Goal: Task Accomplishment & Management: Complete application form

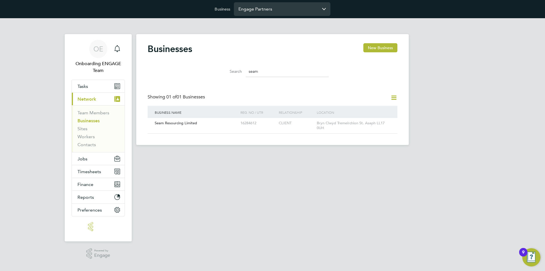
click at [274, 11] on input "Engage Partners" at bounding box center [282, 8] width 97 height 13
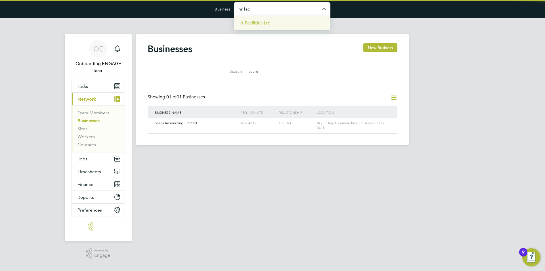
click at [268, 19] on li "Hr Facilities Ltd" at bounding box center [282, 23] width 97 height 14
type input "Hr Facilities Ltd"
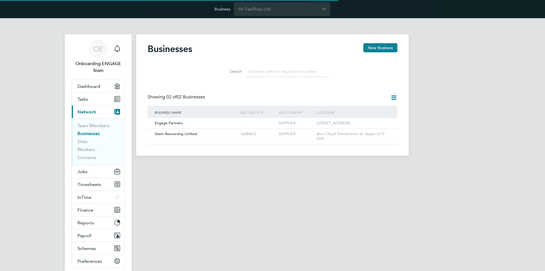
scroll to position [11, 86]
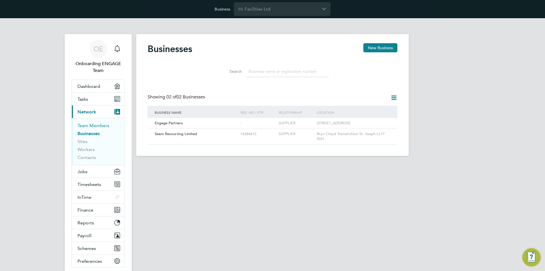
click at [86, 125] on link "Team Members" at bounding box center [94, 125] width 32 height 5
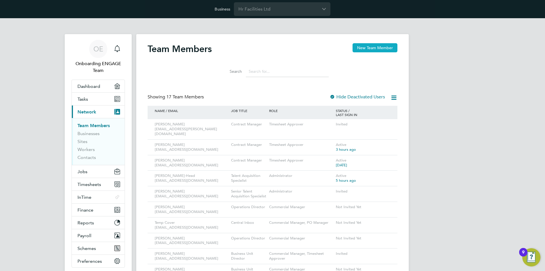
click at [372, 49] on button "New Team Member" at bounding box center [375, 47] width 45 height 9
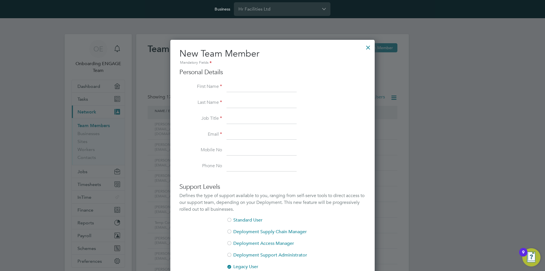
click at [230, 85] on input at bounding box center [262, 87] width 70 height 10
paste input "Ashley"
type input "Ashley"
drag, startPoint x: 175, startPoint y: 127, endPoint x: 243, endPoint y: 97, distance: 74.5
click at [176, 126] on div "New Team Member Mandatory Fields Personal Details First Name Ashley Last Name J…" at bounding box center [272, 216] width 205 height 352
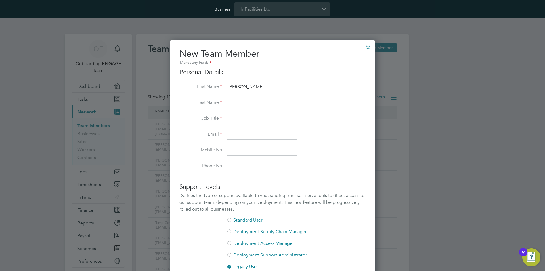
click at [250, 94] on li "First Name Ashley" at bounding box center [273, 90] width 186 height 16
click at [249, 102] on input at bounding box center [262, 103] width 70 height 10
paste input "Niven"
type input "Niven"
click at [188, 127] on li "Job Title" at bounding box center [273, 122] width 186 height 16
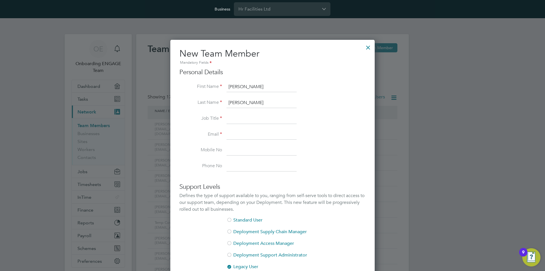
click at [242, 117] on input at bounding box center [262, 119] width 70 height 10
paste input "Asset Manager"
type input "Asset Manager"
click at [246, 136] on input at bounding box center [262, 135] width 70 height 10
paste input "ANiven@smartmanagedsolutions.com"
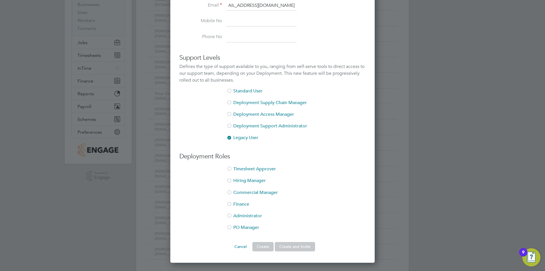
scroll to position [138, 0]
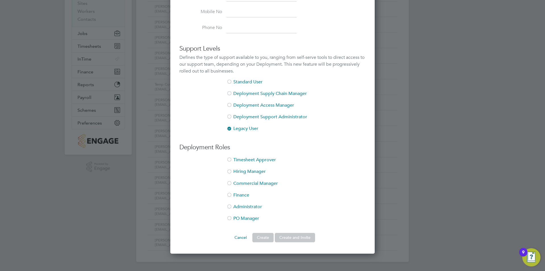
type input "ANiven@smartmanagedsolutions.com"
click at [230, 159] on div at bounding box center [230, 160] width 6 height 6
click at [292, 240] on button "Create and Invite" at bounding box center [295, 237] width 40 height 9
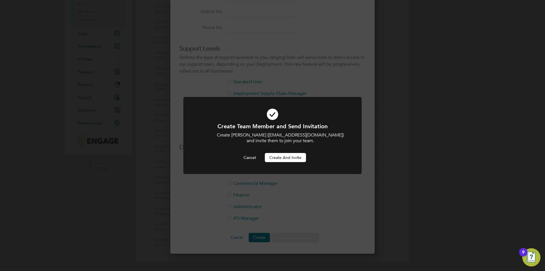
click at [281, 158] on button "Create and invite" at bounding box center [285, 157] width 41 height 9
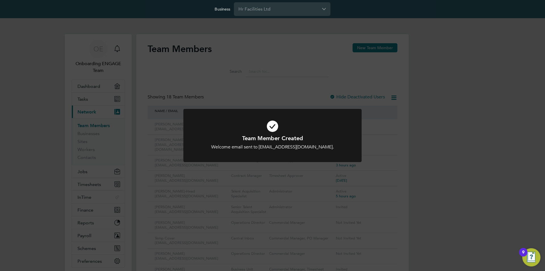
click at [452, 139] on div "Team Member Created Welcome email sent to ANiven@smartmanagedsolutions.com. Can…" at bounding box center [272, 135] width 545 height 271
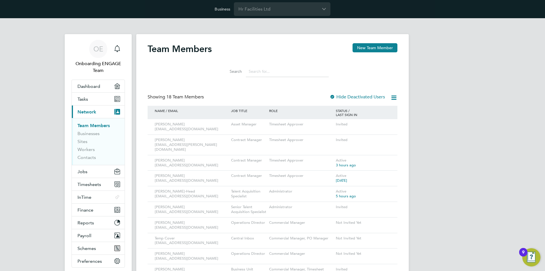
click at [303, 73] on input at bounding box center [287, 71] width 83 height 11
click at [253, 8] on input "Hr Facilities Ltd" at bounding box center [282, 8] width 97 height 13
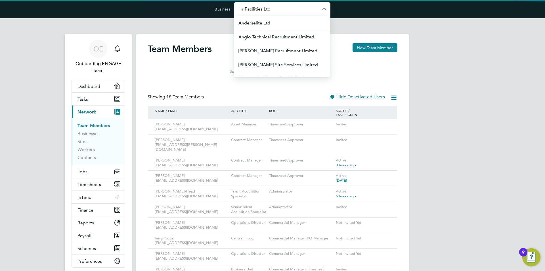
type input ";"
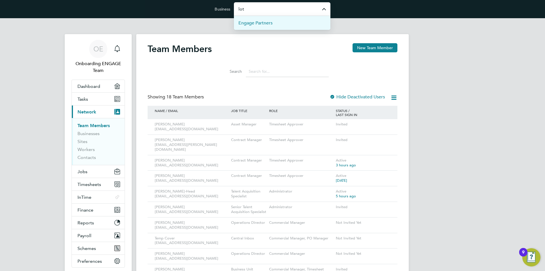
click at [259, 21] on span "Engage Partners" at bounding box center [256, 23] width 34 height 7
type input "Engage Partners"
